Goal: Task Accomplishment & Management: Complete application form

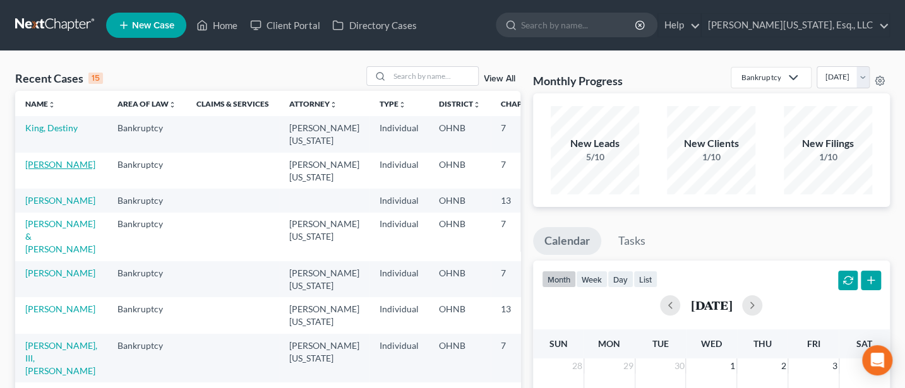
click at [49, 165] on link "[PERSON_NAME]" at bounding box center [60, 164] width 70 height 11
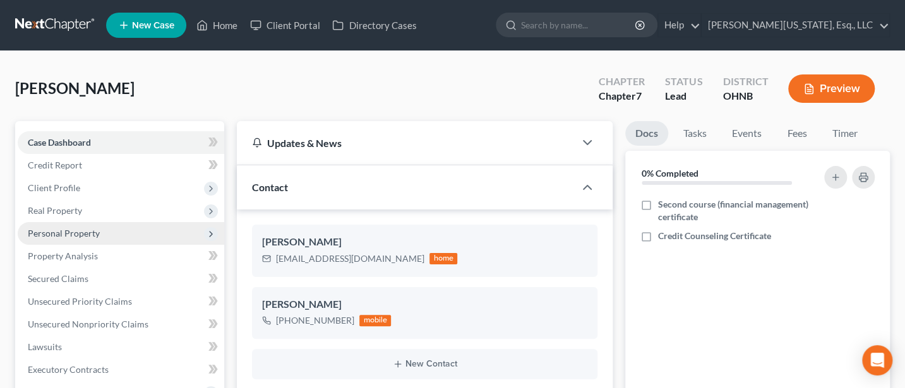
scroll to position [168, 0]
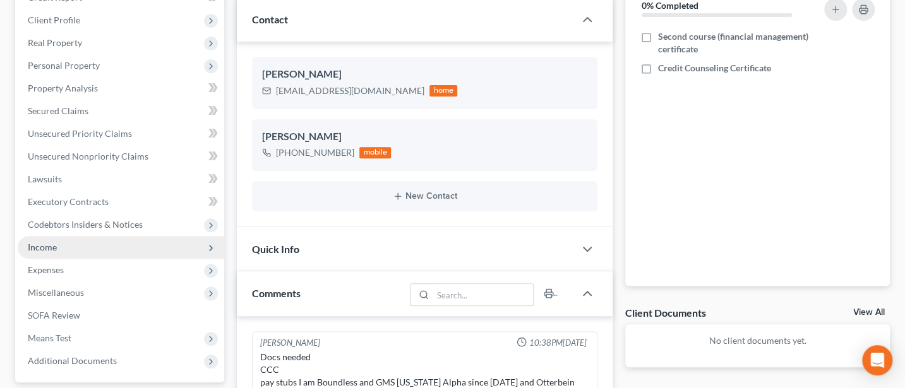
click at [52, 248] on span "Income" at bounding box center [42, 247] width 29 height 11
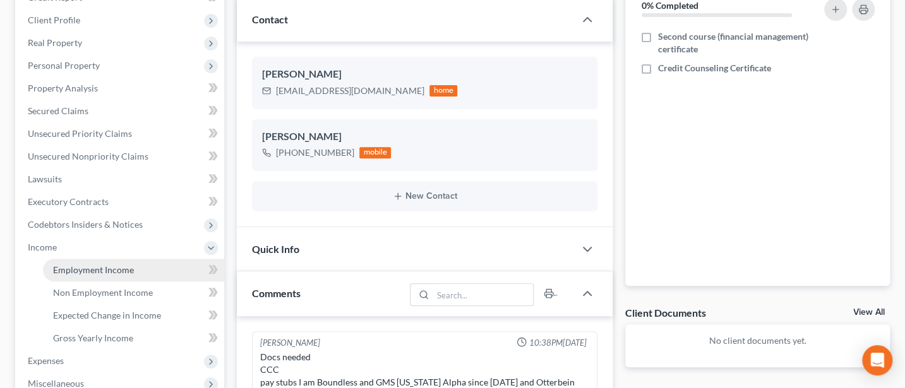
click at [95, 270] on span "Employment Income" at bounding box center [93, 270] width 81 height 11
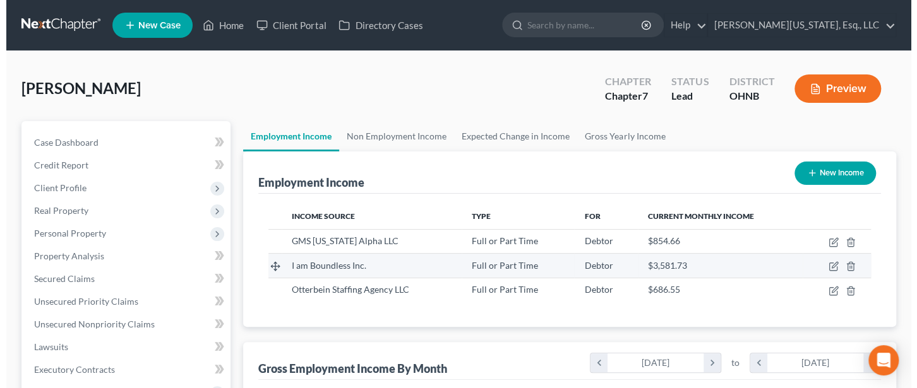
scroll to position [225, 366]
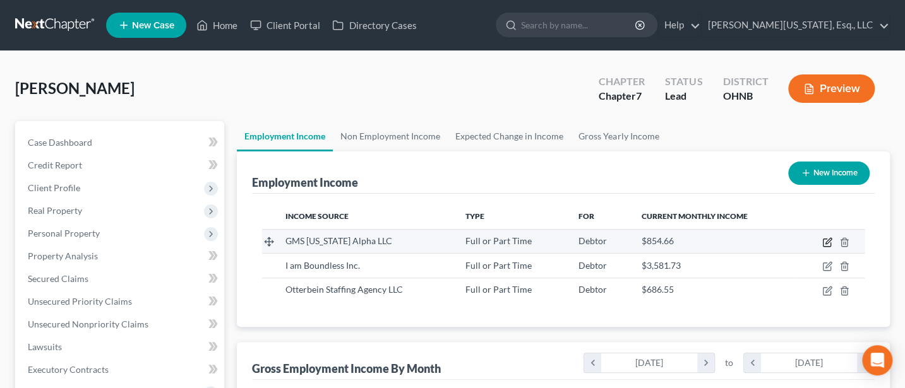
click at [827, 241] on icon "button" at bounding box center [827, 242] width 10 height 10
select select "0"
select select "14"
select select "2"
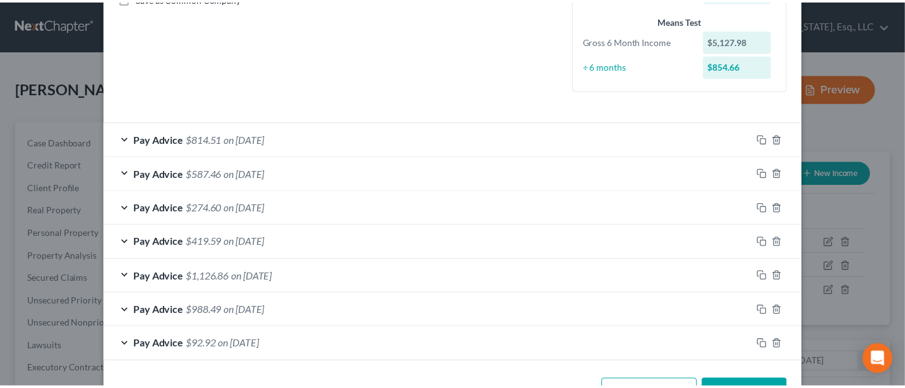
scroll to position [337, 0]
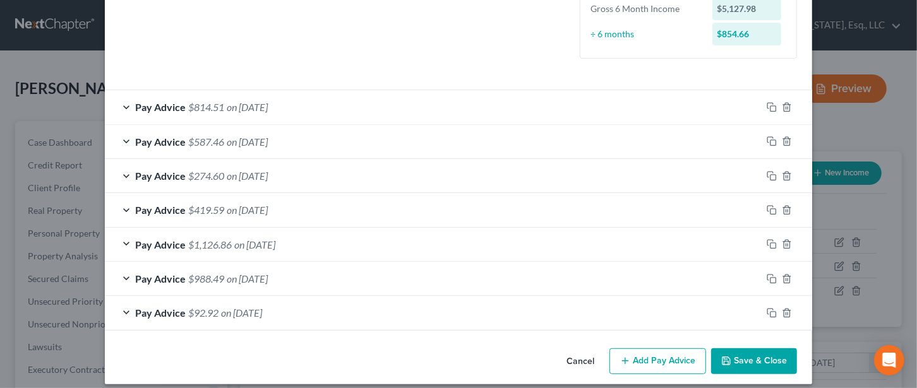
click at [759, 359] on button "Save & Close" at bounding box center [754, 362] width 86 height 27
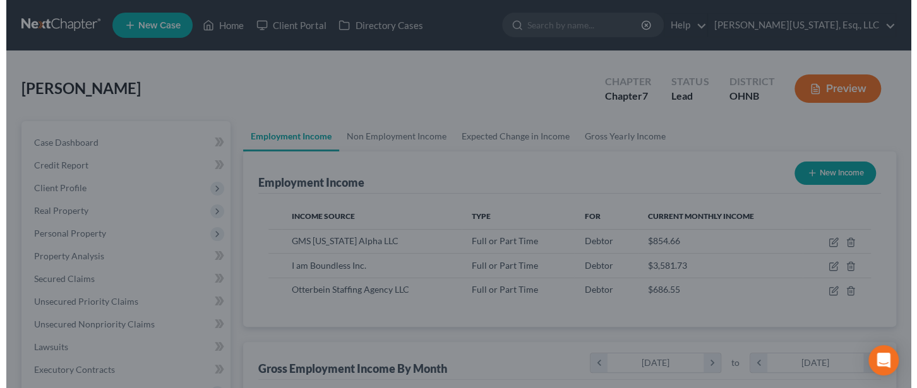
scroll to position [631160, 631019]
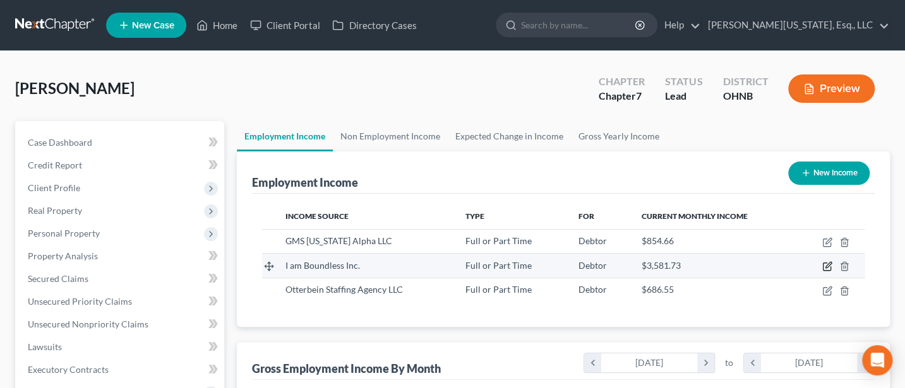
click at [825, 267] on icon "button" at bounding box center [827, 266] width 10 height 10
select select "0"
select select "36"
select select "2"
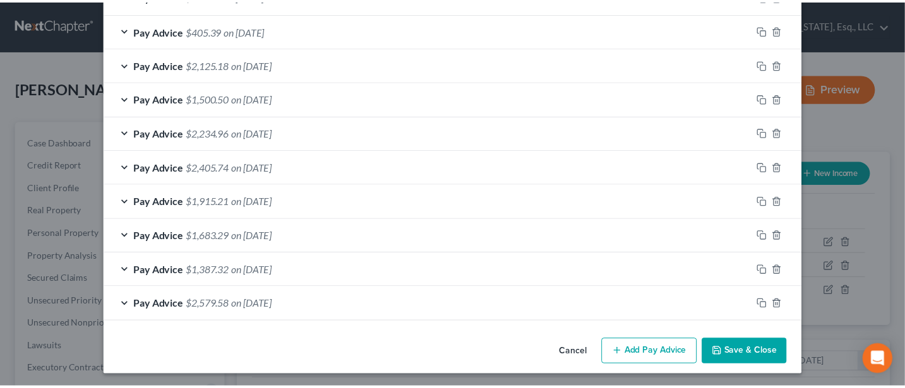
scroll to position [448, 0]
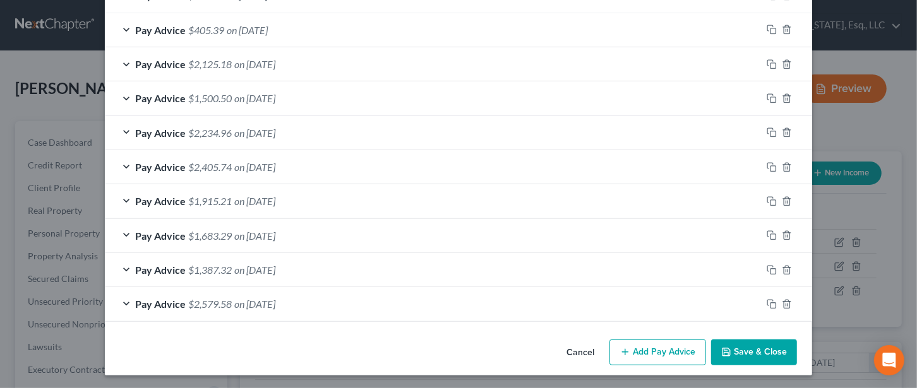
click at [775, 343] on button "Save & Close" at bounding box center [754, 353] width 86 height 27
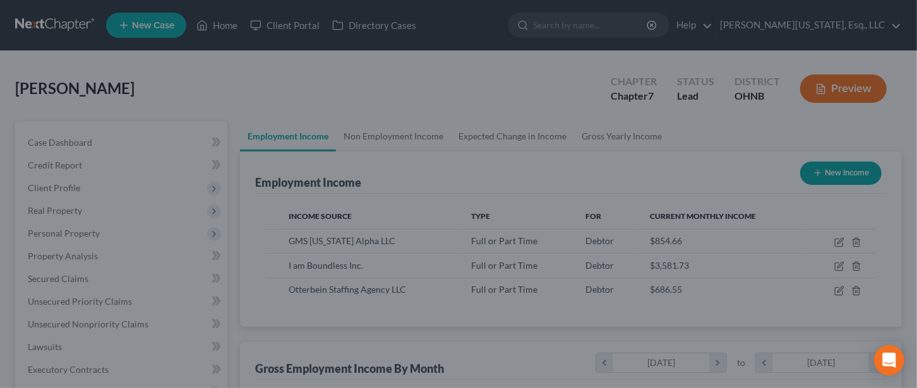
scroll to position [631160, 631019]
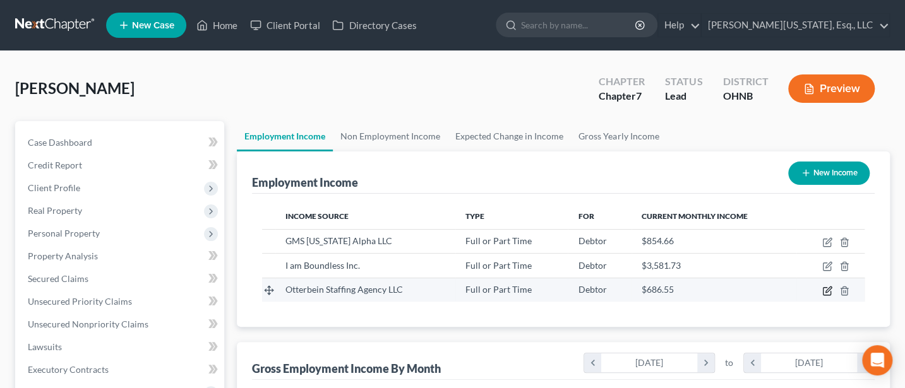
click at [826, 292] on icon "button" at bounding box center [827, 291] width 10 height 10
select select "0"
select select "36"
select select "3"
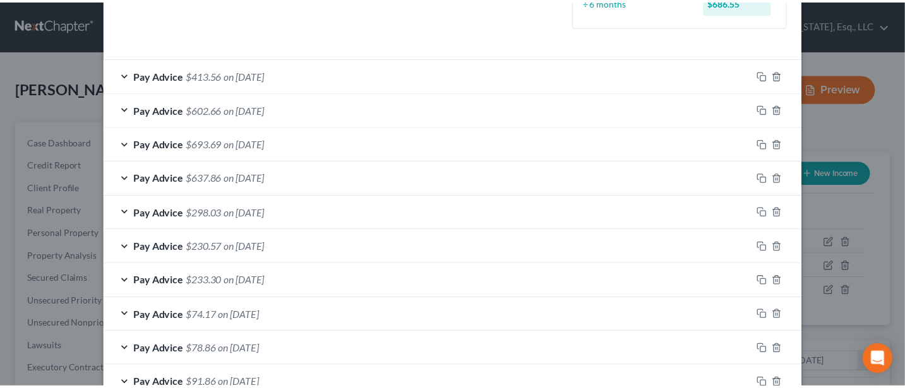
scroll to position [482, 0]
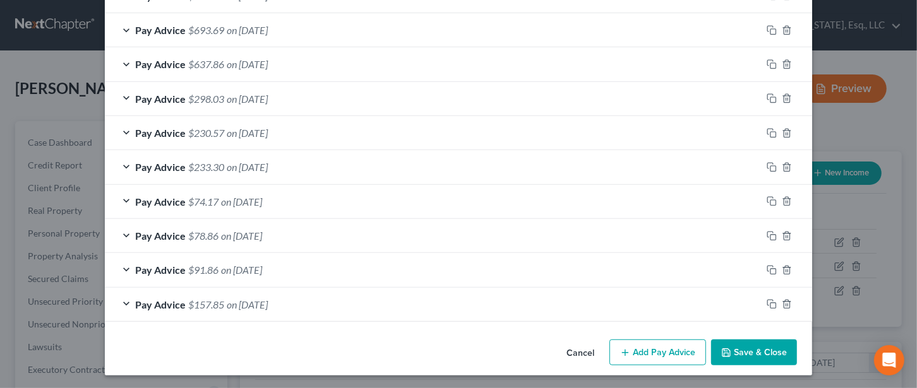
click at [758, 346] on button "Save & Close" at bounding box center [754, 353] width 86 height 27
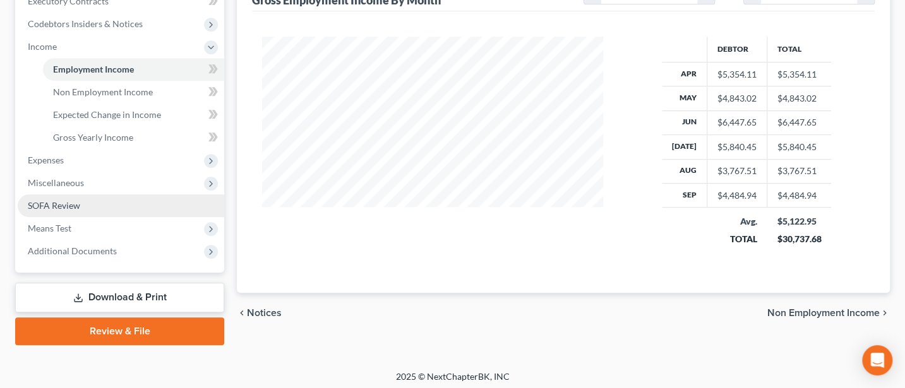
scroll to position [372, 0]
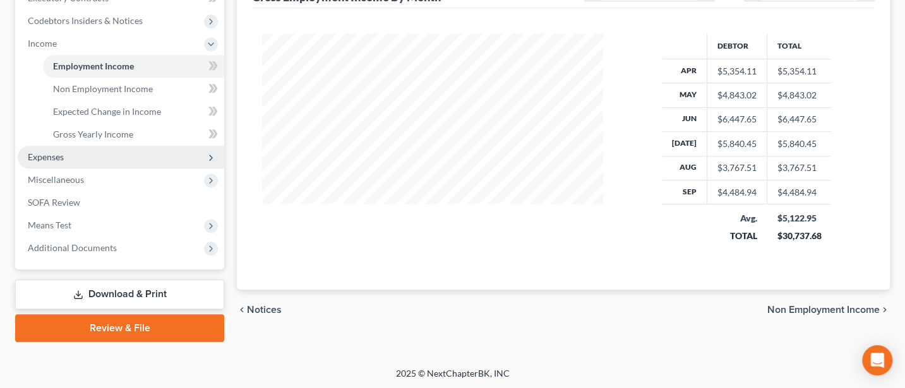
click at [44, 152] on span "Expenses" at bounding box center [46, 157] width 36 height 11
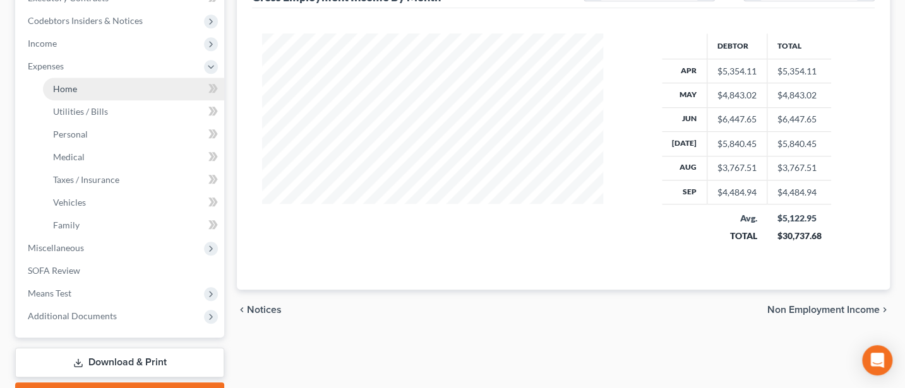
click at [58, 91] on span "Home" at bounding box center [65, 88] width 24 height 11
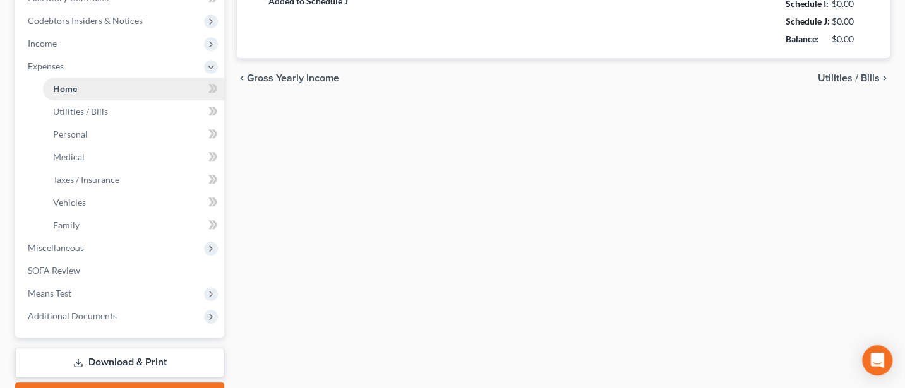
type input "699.00"
type input "0.00"
radio input "true"
type input "0.00"
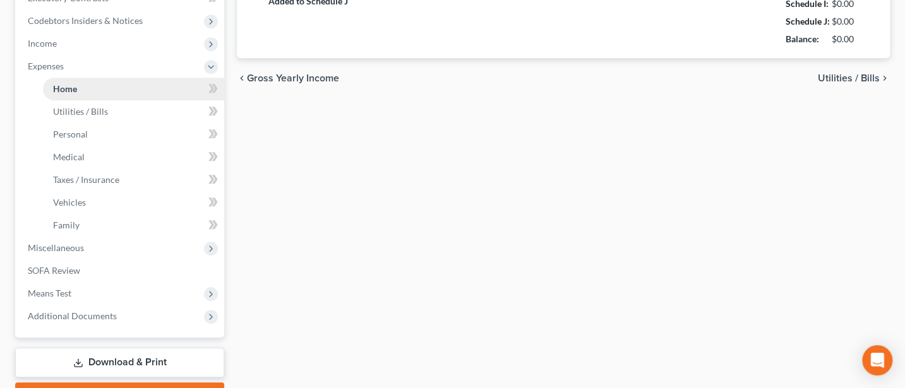
type input "0.00"
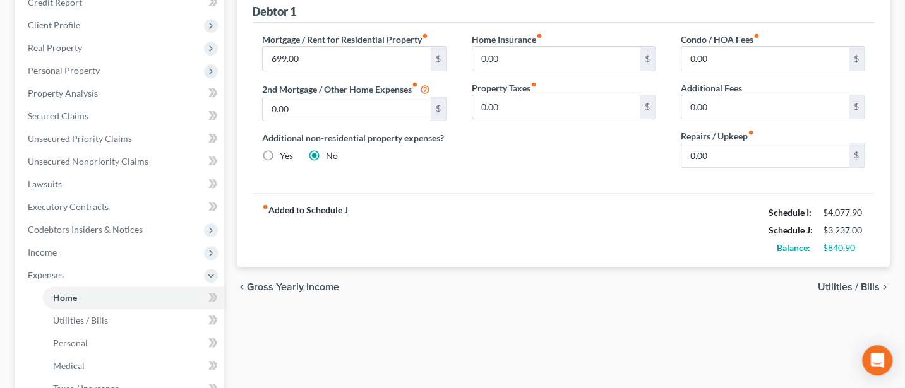
scroll to position [168, 0]
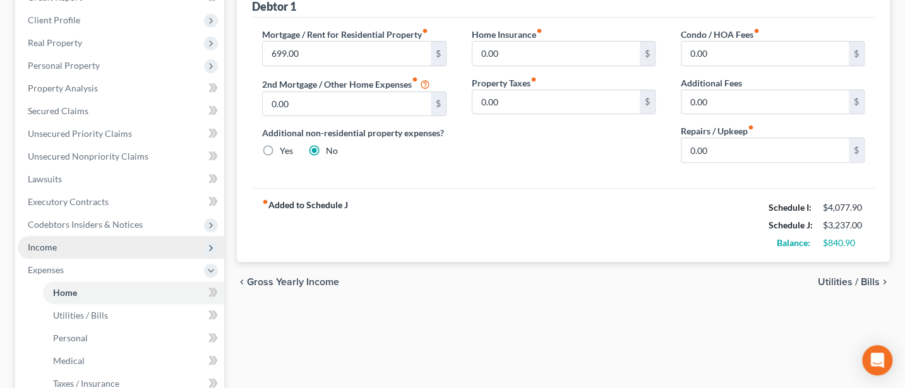
click at [58, 252] on span "Income" at bounding box center [121, 247] width 206 height 23
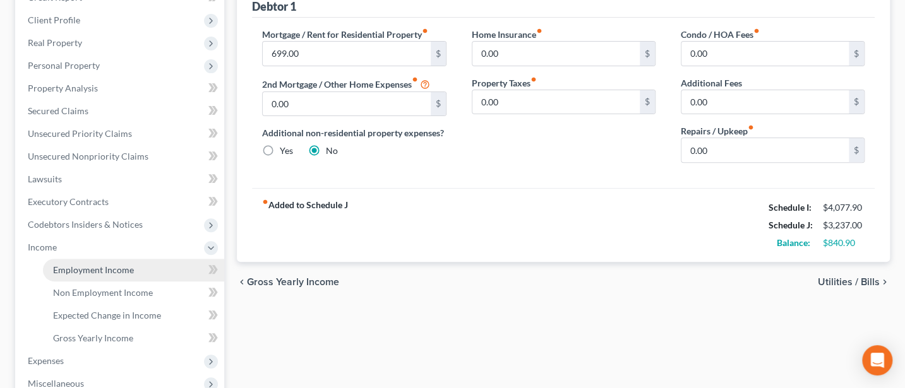
click at [93, 273] on span "Employment Income" at bounding box center [93, 270] width 81 height 11
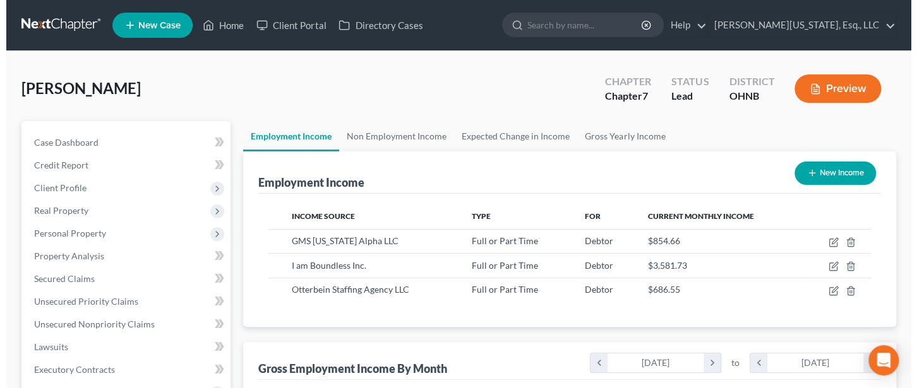
scroll to position [225, 366]
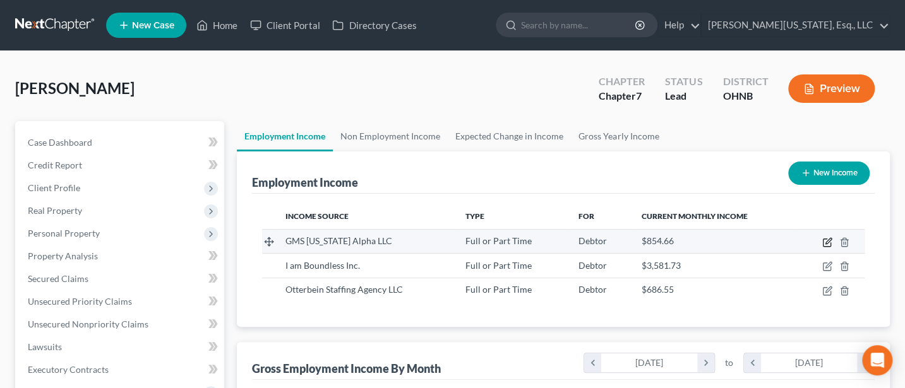
click at [825, 241] on icon "button" at bounding box center [827, 242] width 10 height 10
select select "0"
select select "14"
select select "2"
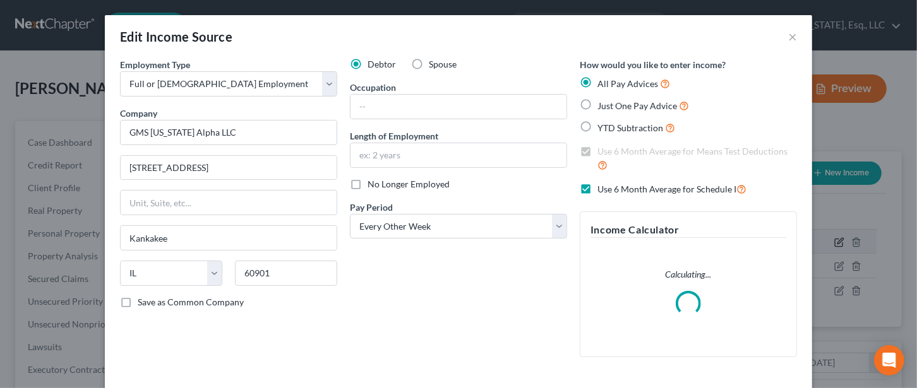
scroll to position [225, 371]
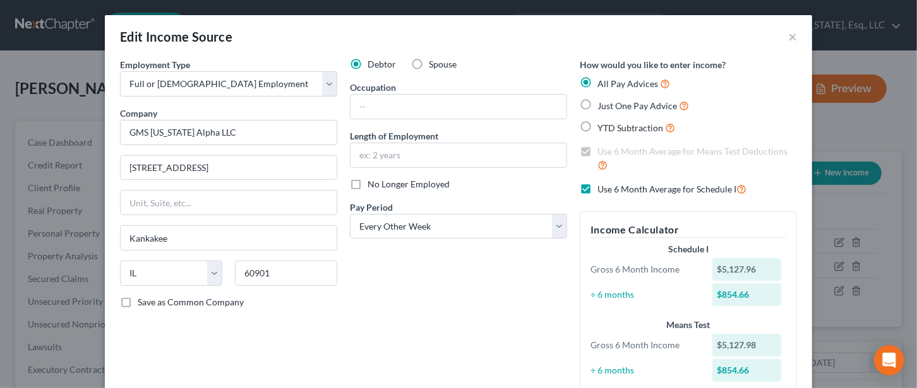
click at [597, 190] on label "Use 6 Month Average for Schedule I" at bounding box center [671, 189] width 149 height 15
click at [602, 190] on input "Use 6 Month Average for Schedule I" at bounding box center [606, 186] width 8 height 8
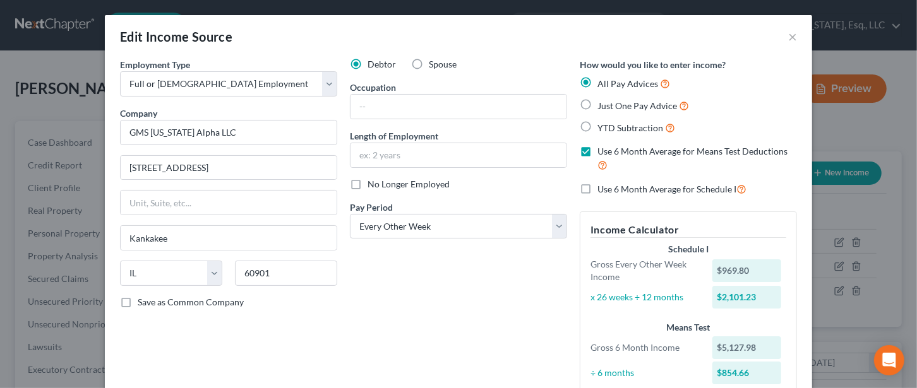
click at [597, 190] on label "Use 6 Month Average for Schedule I" at bounding box center [671, 189] width 149 height 15
click at [602, 190] on input "Use 6 Month Average for Schedule I" at bounding box center [606, 186] width 8 height 8
checkbox input "true"
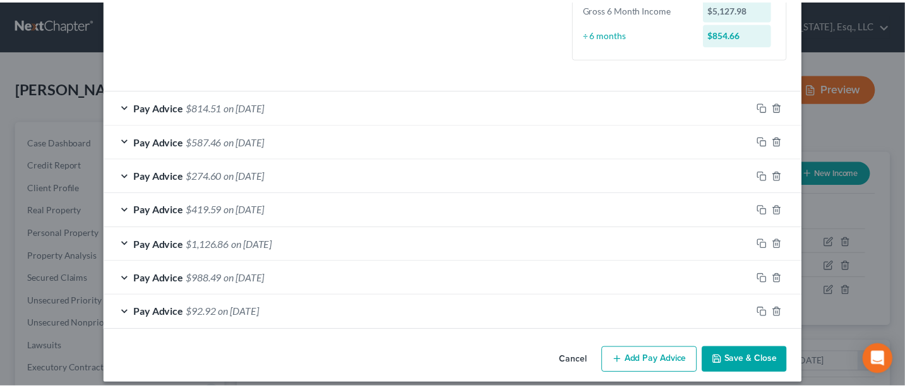
scroll to position [345, 0]
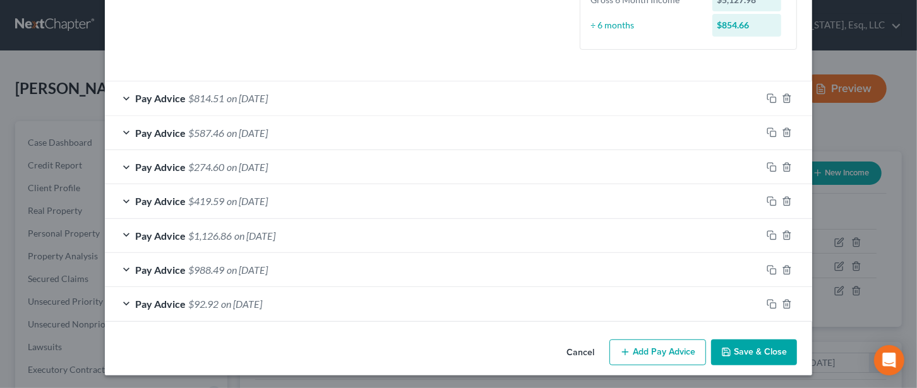
click at [756, 345] on button "Save & Close" at bounding box center [754, 353] width 86 height 27
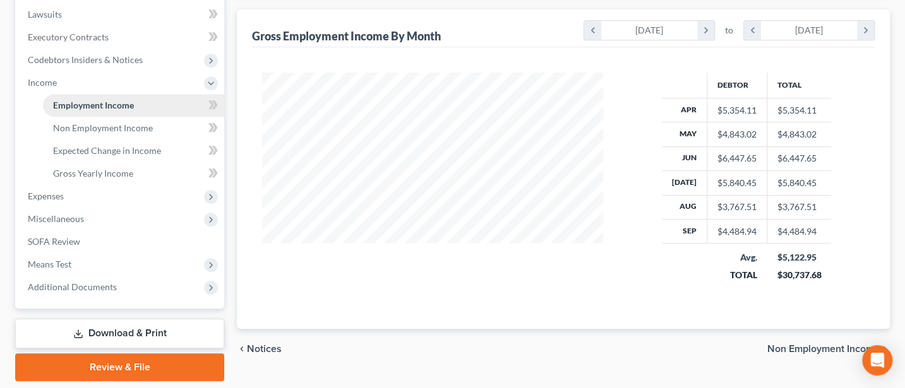
scroll to position [337, 0]
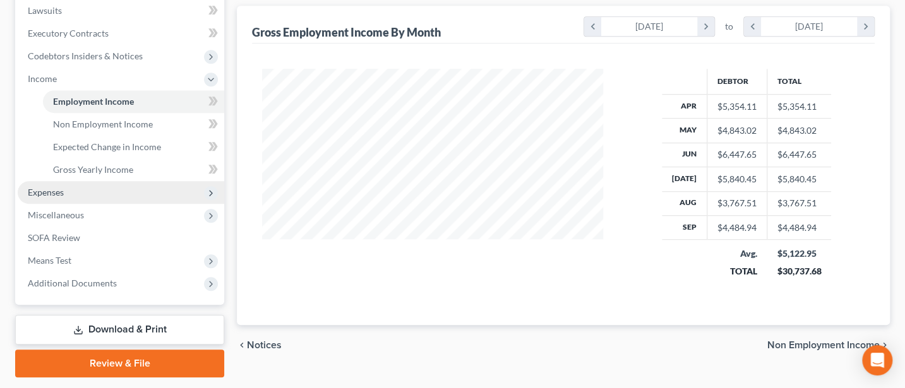
click at [46, 195] on span "Expenses" at bounding box center [46, 192] width 36 height 11
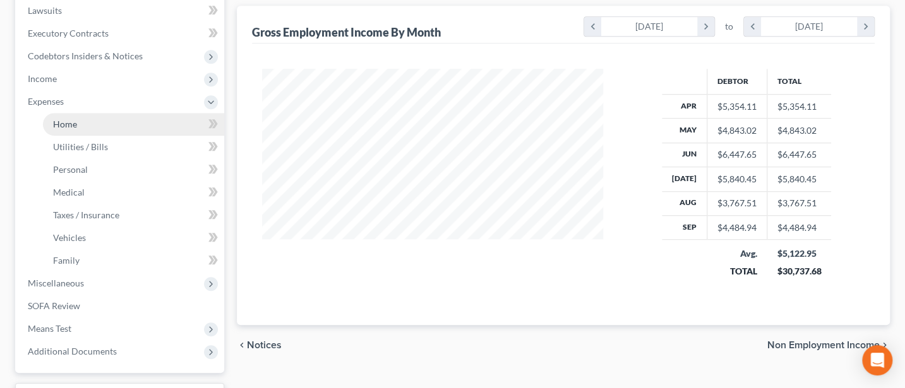
click at [65, 120] on span "Home" at bounding box center [65, 124] width 24 height 11
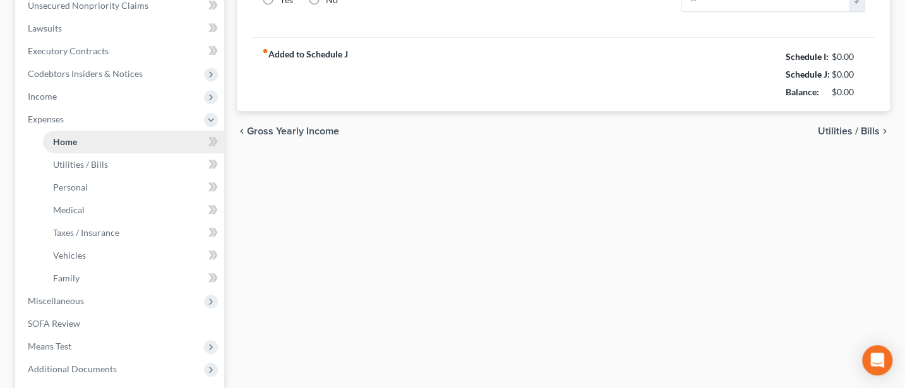
type input "699.00"
type input "0.00"
radio input "true"
type input "0.00"
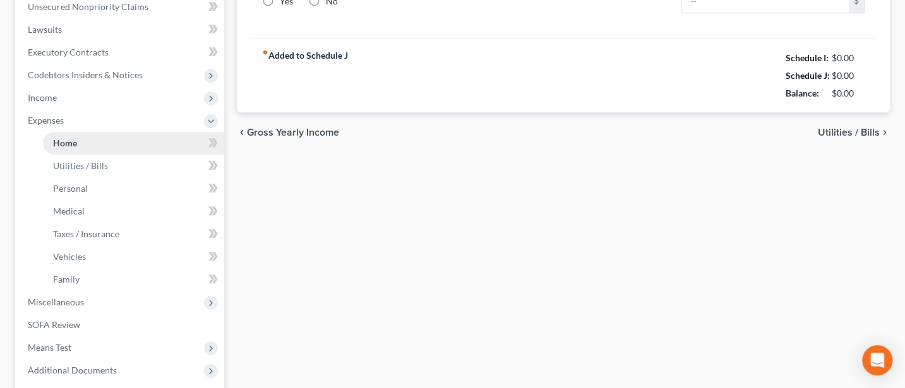
type input "0.00"
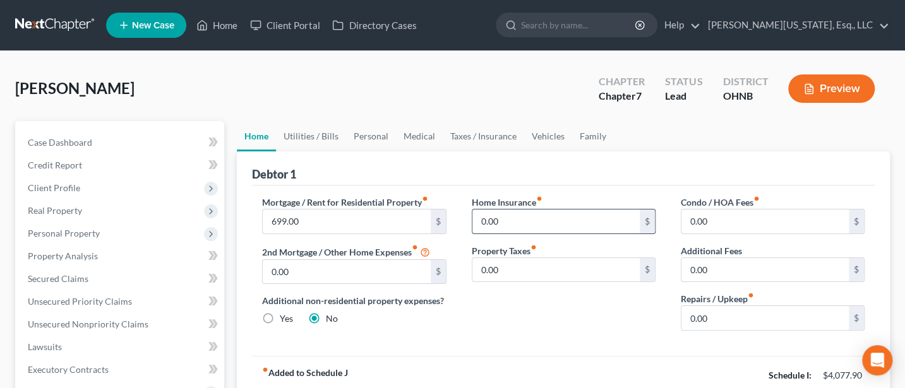
click at [501, 217] on input "0.00" at bounding box center [555, 222] width 167 height 24
type input "25"
click at [311, 137] on link "Utilities / Bills" at bounding box center [311, 136] width 70 height 30
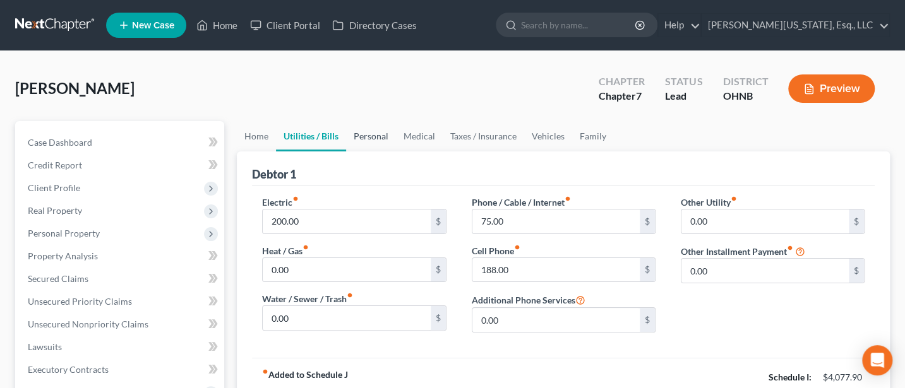
click at [369, 139] on link "Personal" at bounding box center [371, 136] width 50 height 30
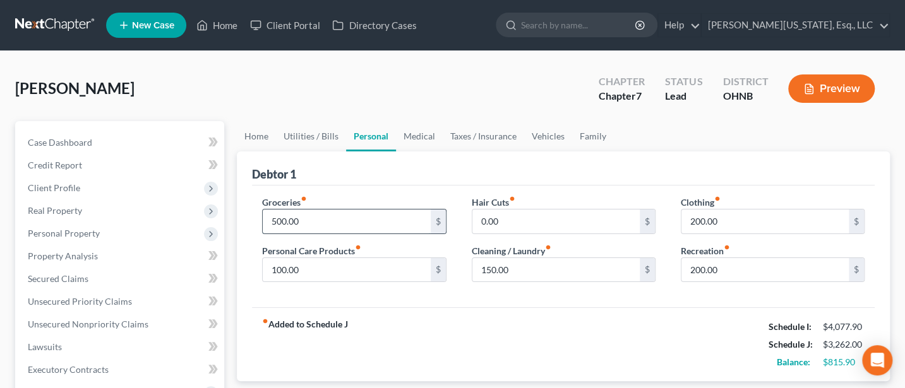
click at [339, 223] on input "500.00" at bounding box center [346, 222] width 167 height 24
type input "800"
click at [266, 287] on div "Groceries fiber_manual_record 800 $ Personal Care Products fiber_manual_record …" at bounding box center [353, 244] width 209 height 97
click at [301, 269] on input "100.00" at bounding box center [346, 270] width 167 height 24
type input "150"
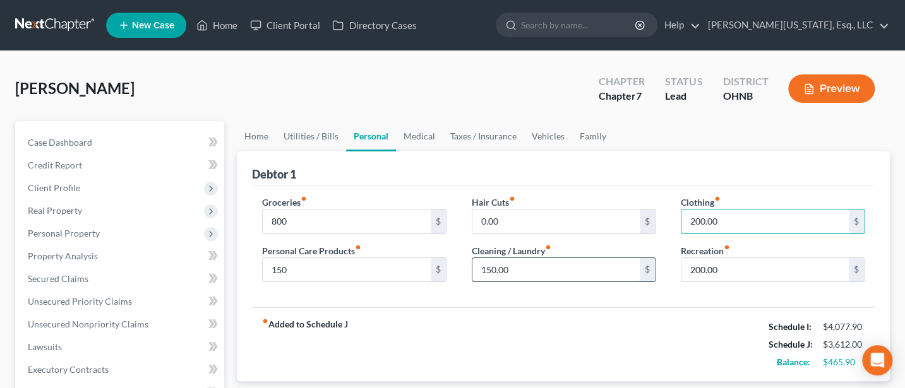
click at [513, 268] on input "150.00" at bounding box center [555, 270] width 167 height 24
type input "0"
click at [427, 137] on link "Medical" at bounding box center [419, 136] width 47 height 30
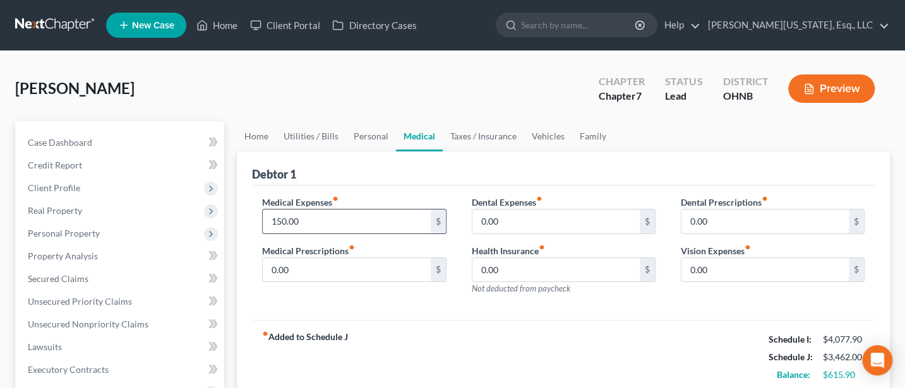
click at [314, 218] on input "150.00" at bounding box center [346, 222] width 167 height 24
type input "200"
click at [466, 142] on link "Taxes / Insurance" at bounding box center [483, 136] width 81 height 30
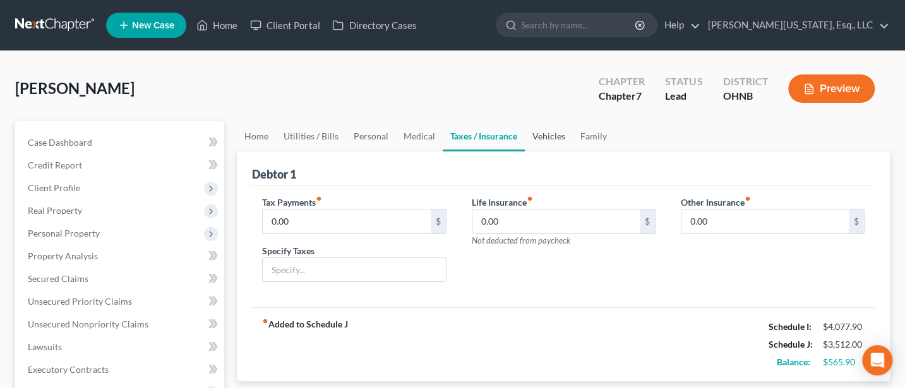
click at [552, 138] on link "Vehicles" at bounding box center [549, 136] width 48 height 30
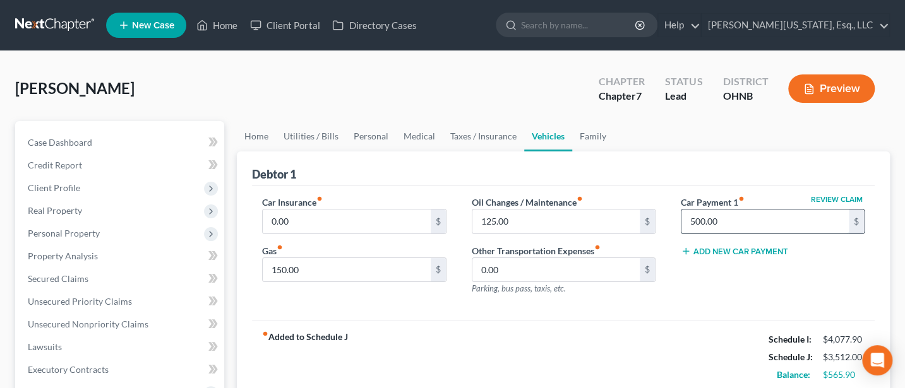
click at [744, 222] on input "500.00" at bounding box center [764, 222] width 167 height 24
type input "550"
click at [297, 224] on input "0.00" at bounding box center [346, 222] width 167 height 24
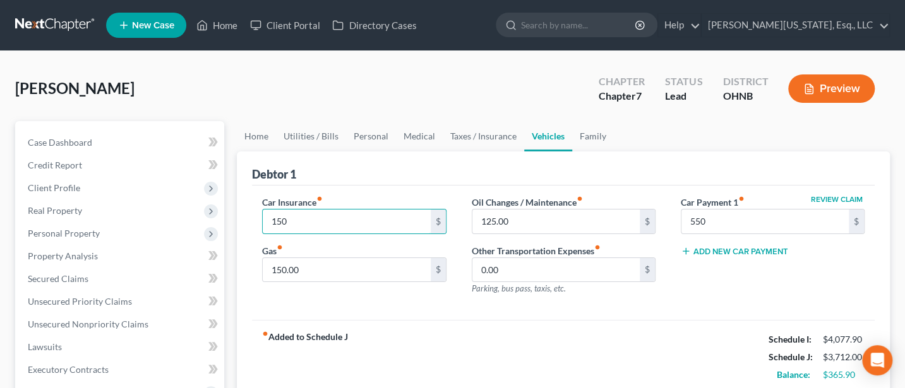
type input "150"
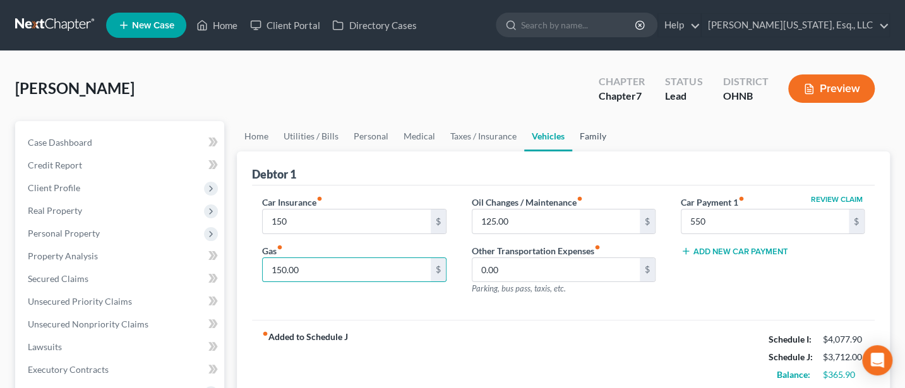
click at [590, 138] on link "Family" at bounding box center [593, 136] width 42 height 30
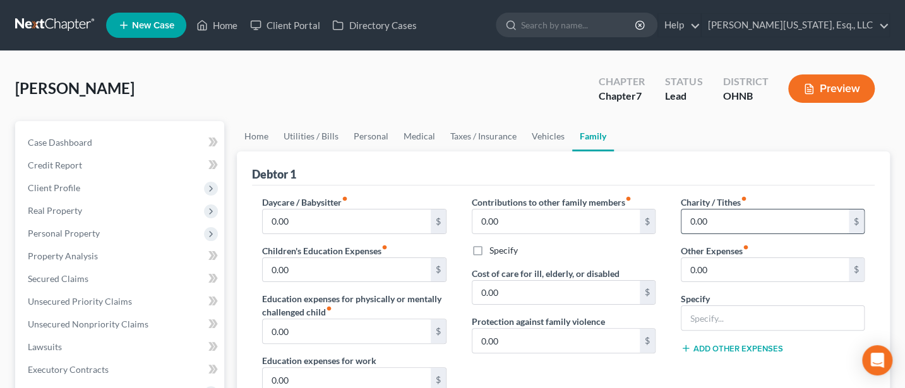
click at [724, 225] on input "0.00" at bounding box center [764, 222] width 167 height 24
click at [710, 220] on input "50" at bounding box center [764, 222] width 167 height 24
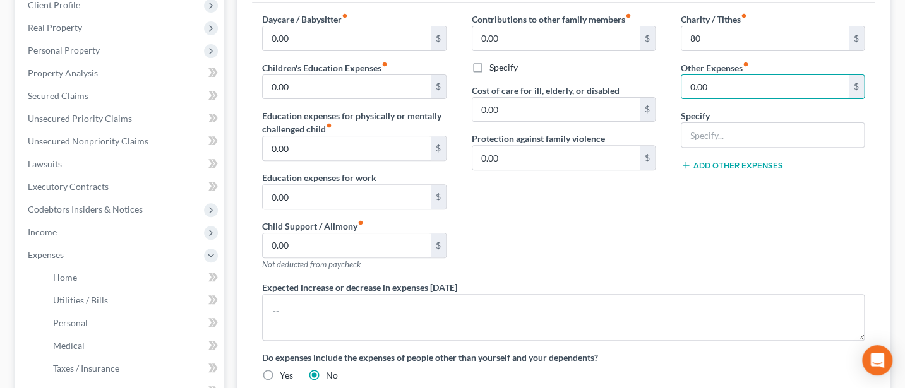
scroll to position [168, 0]
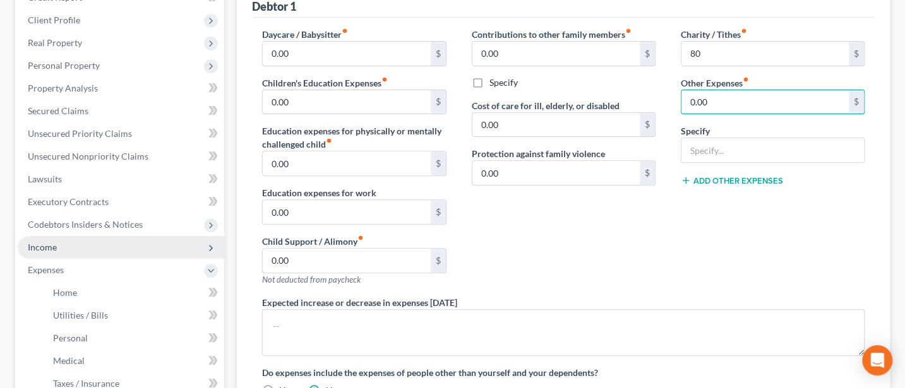
click at [62, 243] on span "Income" at bounding box center [121, 247] width 206 height 23
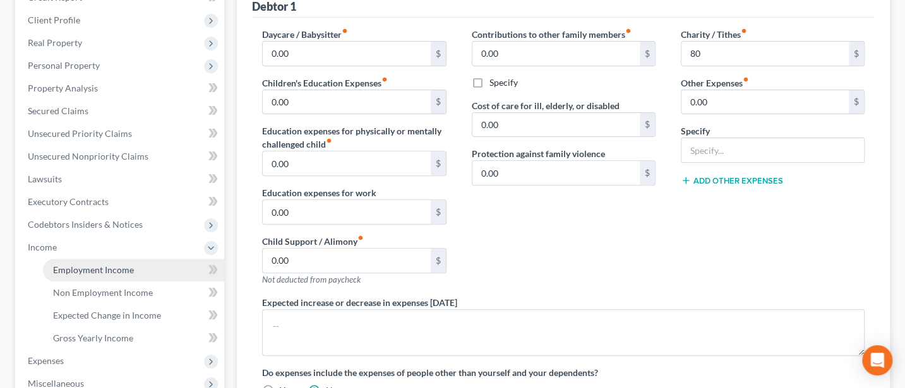
click at [105, 271] on span "Employment Income" at bounding box center [93, 270] width 81 height 11
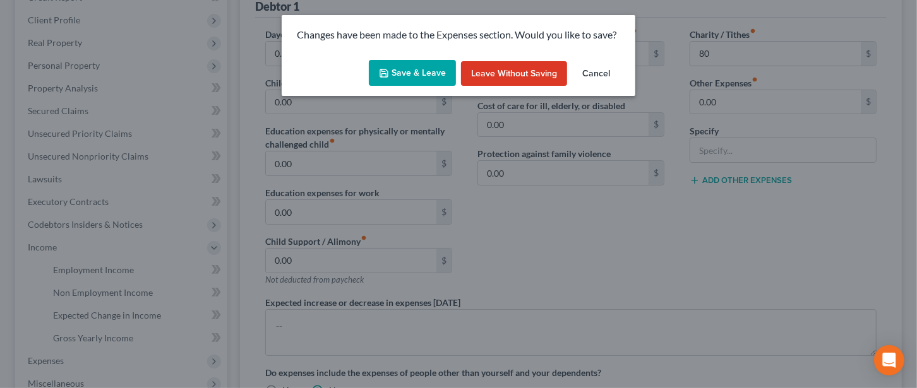
click at [413, 66] on button "Save & Leave" at bounding box center [412, 73] width 87 height 27
type input "80.00"
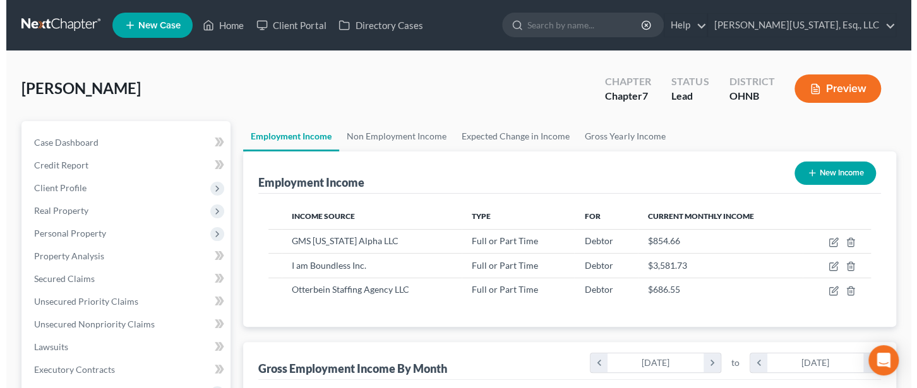
scroll to position [225, 366]
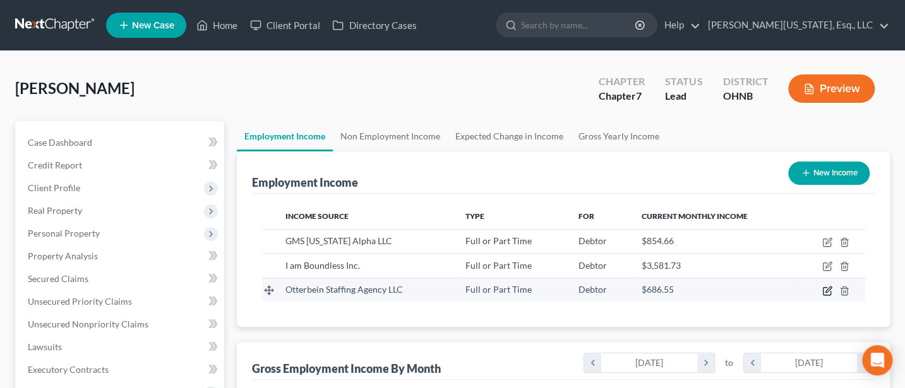
click at [827, 289] on icon "button" at bounding box center [828, 290] width 6 height 6
select select "0"
select select "36"
select select "3"
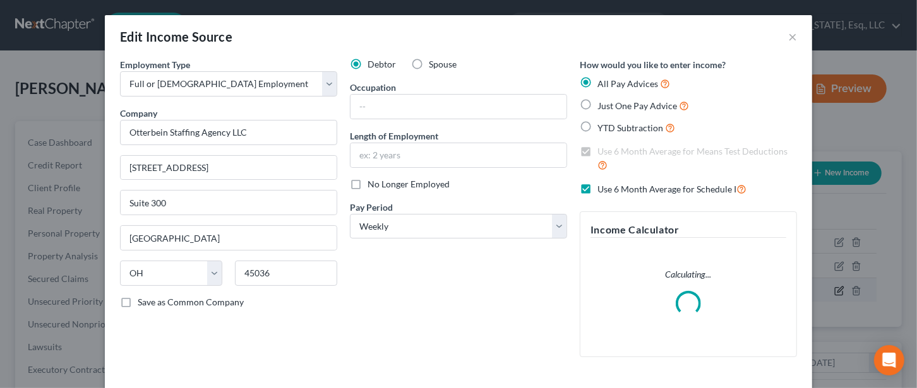
scroll to position [225, 371]
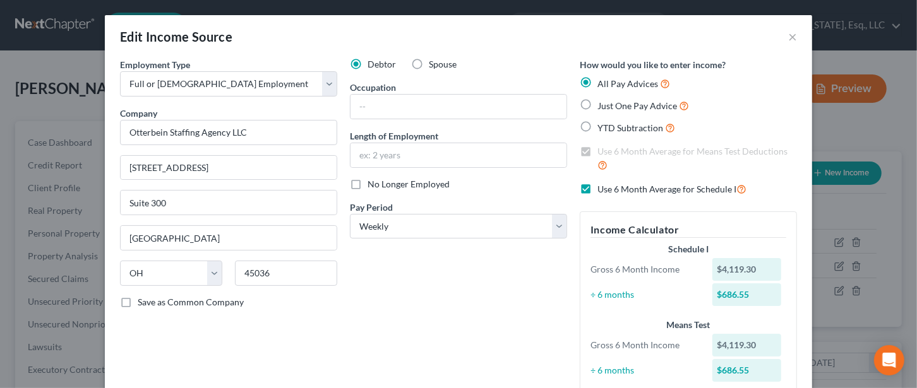
click at [597, 188] on label "Use 6 Month Average for Schedule I" at bounding box center [671, 189] width 149 height 15
click at [602, 188] on input "Use 6 Month Average for Schedule I" at bounding box center [606, 186] width 8 height 8
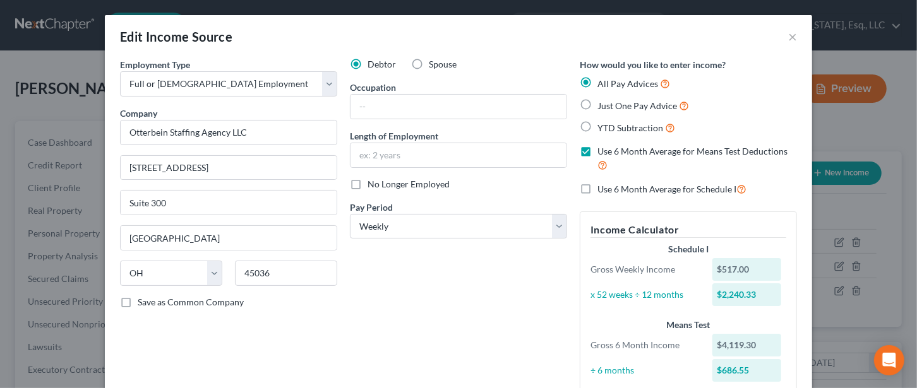
click at [597, 188] on label "Use 6 Month Average for Schedule I" at bounding box center [671, 189] width 149 height 15
click at [602, 188] on input "Use 6 Month Average for Schedule I" at bounding box center [606, 186] width 8 height 8
checkbox input "true"
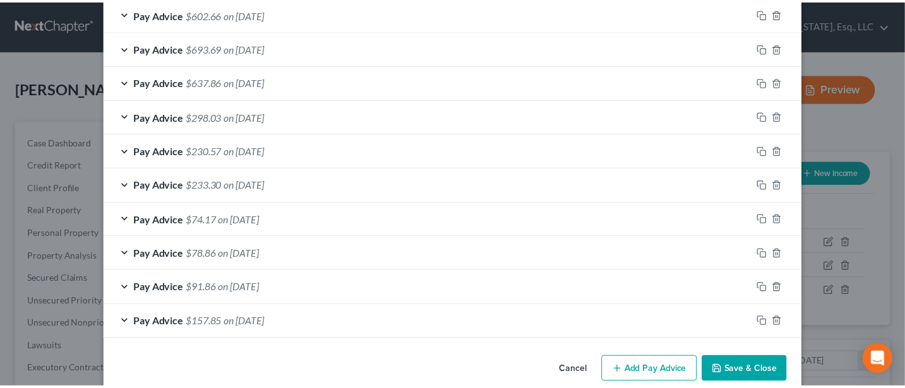
scroll to position [482, 0]
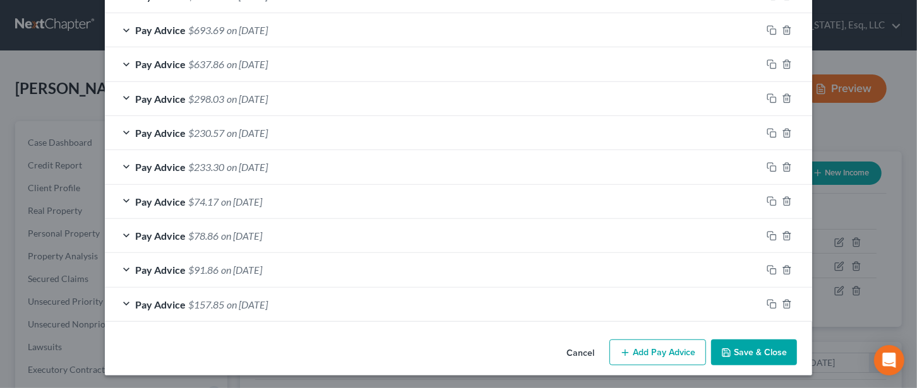
click at [755, 348] on button "Save & Close" at bounding box center [754, 353] width 86 height 27
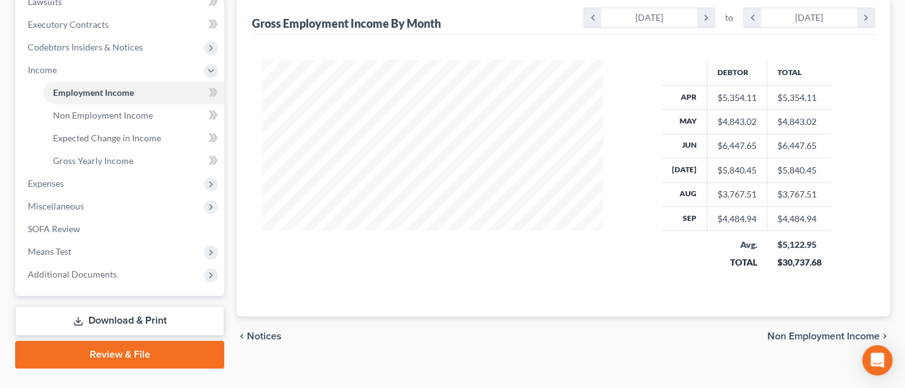
scroll to position [372, 0]
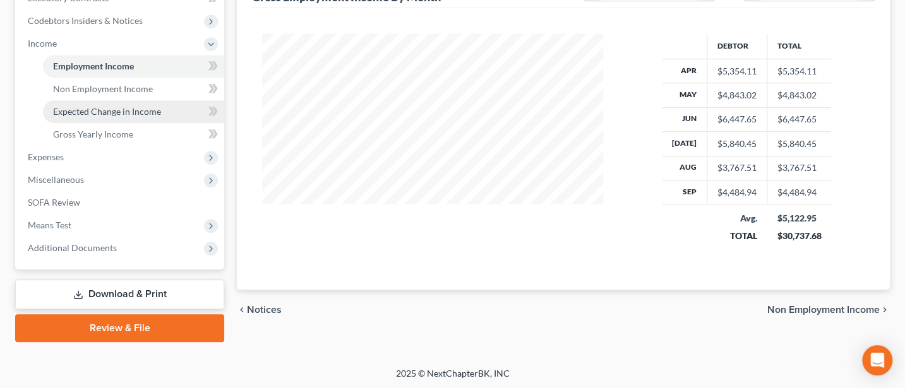
click at [88, 109] on span "Expected Change in Income" at bounding box center [107, 111] width 108 height 11
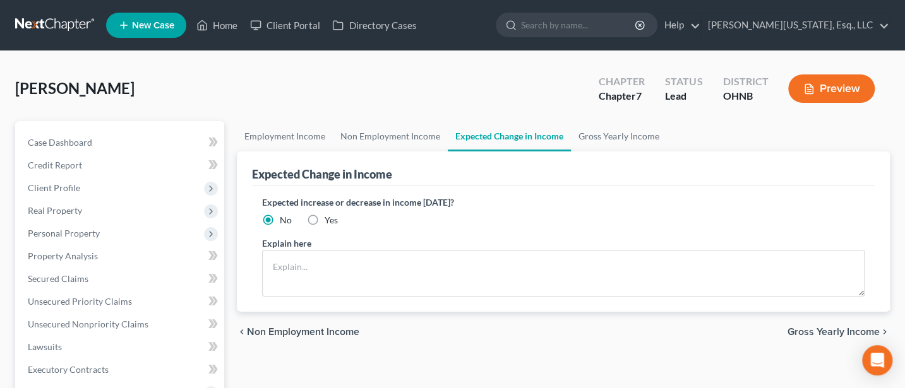
click at [325, 217] on label "Yes" at bounding box center [331, 220] width 13 height 13
click at [330, 217] on input "Yes" at bounding box center [334, 218] width 8 height 8
radio input "true"
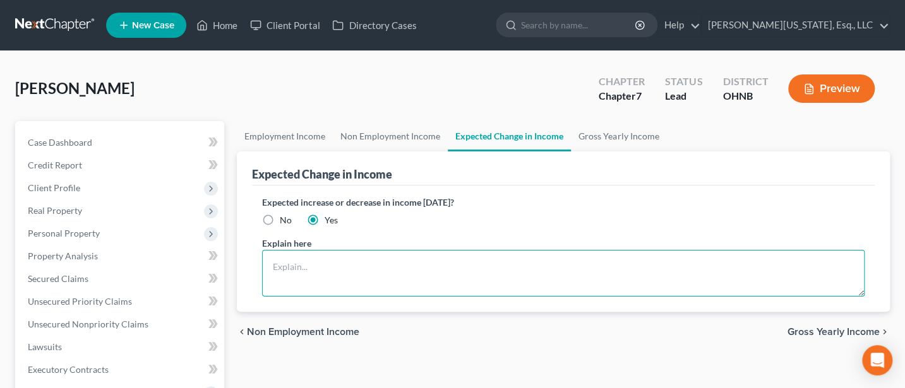
click at [283, 270] on textarea at bounding box center [563, 273] width 602 height 47
type textarea "O"
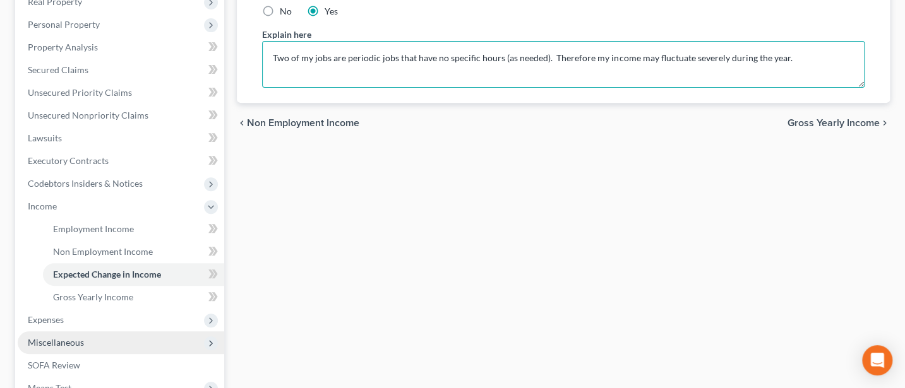
scroll to position [35, 0]
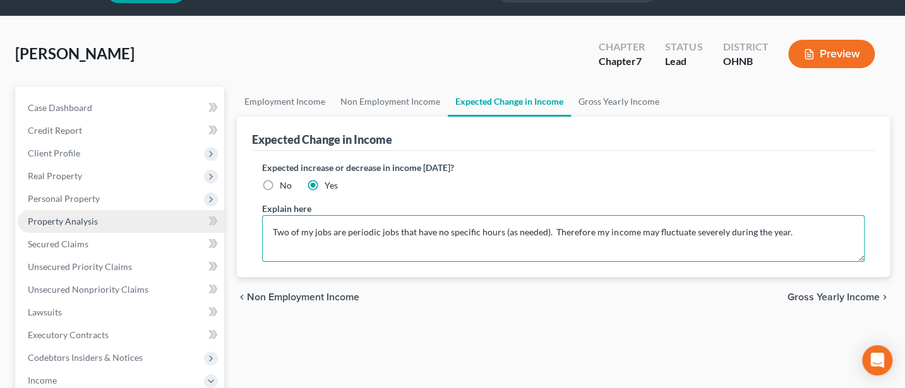
type textarea "Two of my jobs are periodic jobs that have no specific hours (as needed). There…"
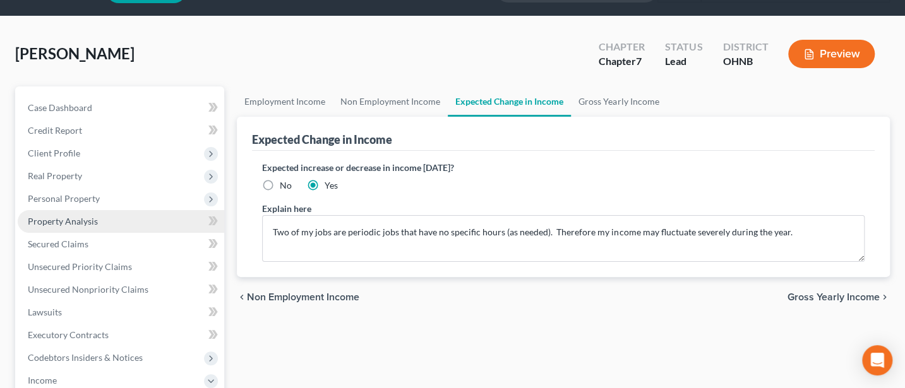
click at [83, 218] on span "Property Analysis" at bounding box center [63, 221] width 70 height 11
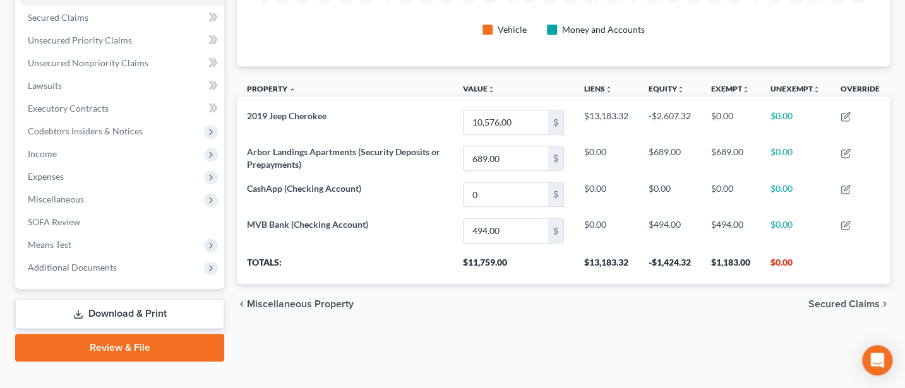
scroll to position [281, 0]
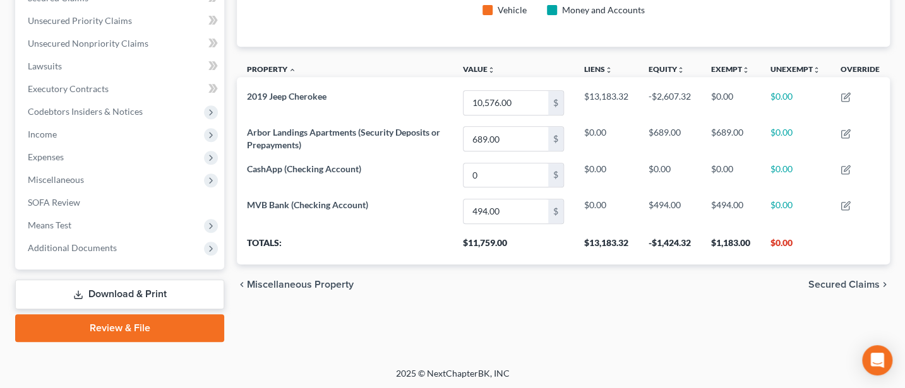
click at [118, 291] on link "Download & Print" at bounding box center [119, 295] width 209 height 30
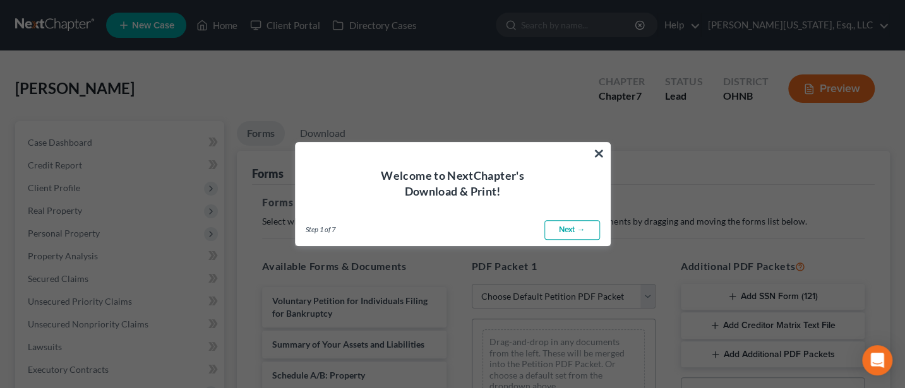
click at [573, 229] on link "Next →" at bounding box center [572, 230] width 56 height 20
select select "0"
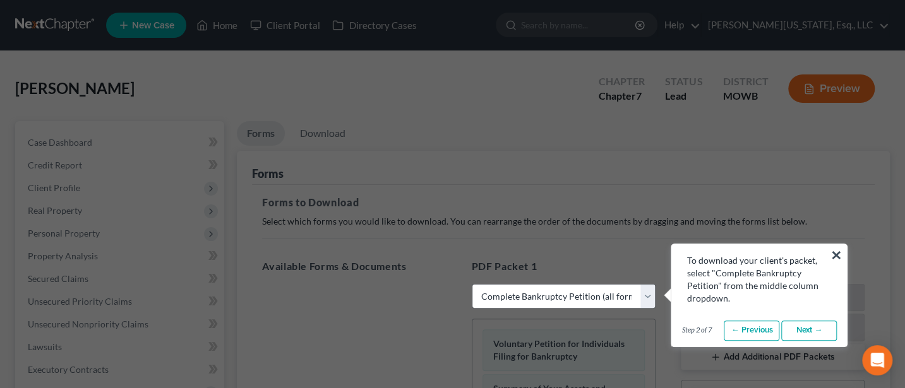
click at [835, 253] on button "×" at bounding box center [836, 255] width 12 height 20
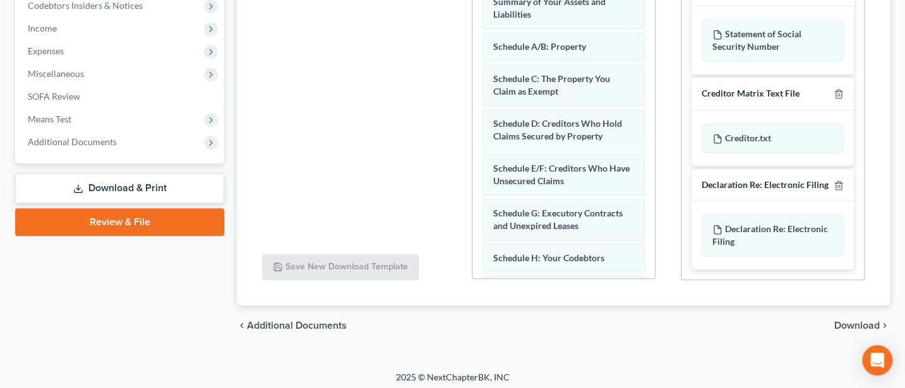
scroll to position [391, 0]
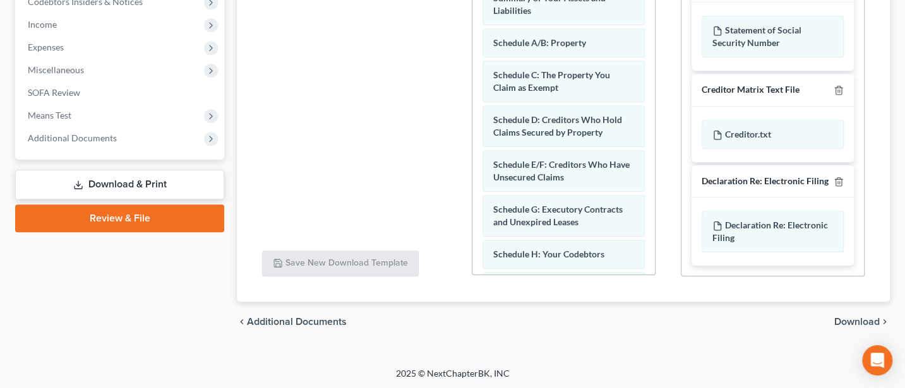
click at [845, 311] on div "chevron_left Additional Documents Download chevron_right" at bounding box center [563, 322] width 653 height 40
click at [843, 319] on span "Download" at bounding box center [856, 322] width 45 height 10
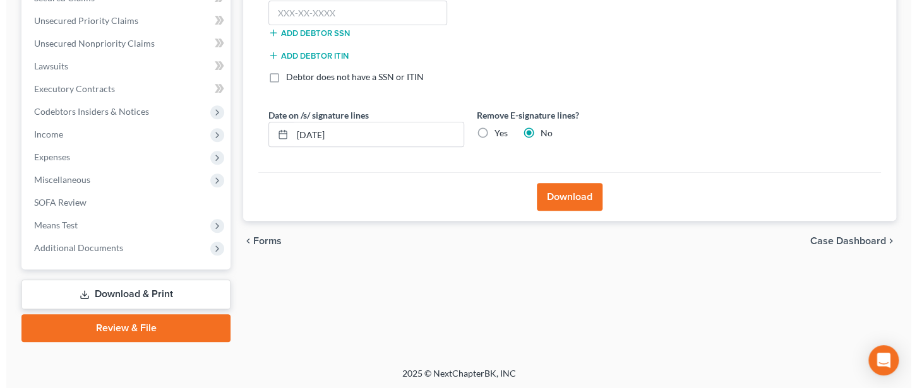
scroll to position [113, 0]
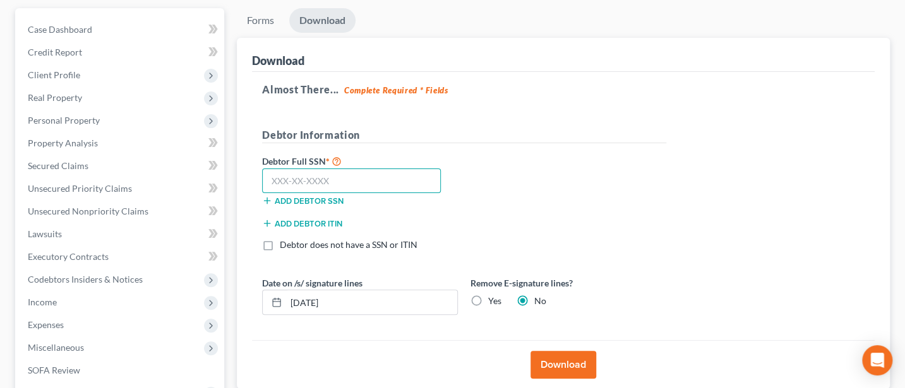
click at [305, 181] on input "text" at bounding box center [351, 181] width 179 height 25
type input "382-29-5622"
click at [565, 361] on button "Download" at bounding box center [563, 365] width 66 height 28
